Goal: Task Accomplishment & Management: Use online tool/utility

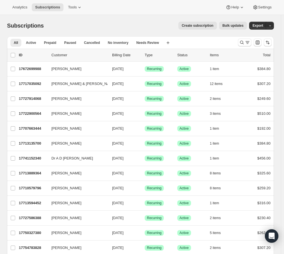
click at [73, 12] on div "Analytics Subscriptions Tools Help Settings" at bounding box center [142, 7] width 284 height 15
click at [77, 8] on icon at bounding box center [80, 7] width 6 height 6
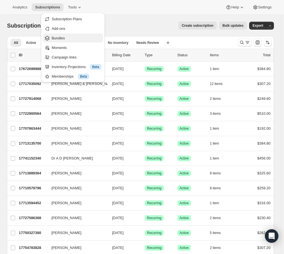
click at [66, 40] on span "Bundles" at bounding box center [77, 38] width 50 height 6
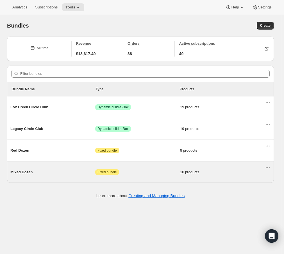
click at [15, 178] on div "Mixed Dozen Attention Fixed bundle 10 products" at bounding box center [137, 172] width 255 height 15
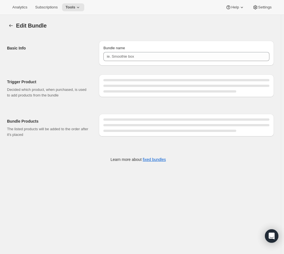
type input "Mixed Dozen"
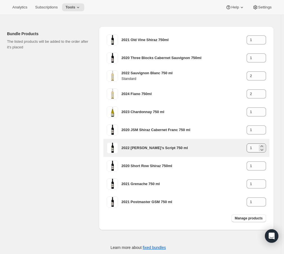
scroll to position [98, 0]
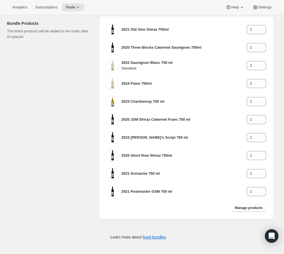
click at [42, 142] on div "Bundle Products The listed products will be added to the order after it's placed" at bounding box center [50, 117] width 87 height 203
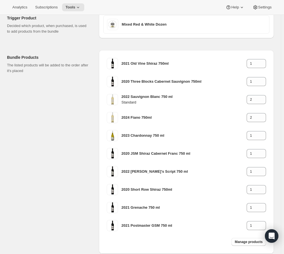
scroll to position [0, 0]
